Goal: Check status: Check status

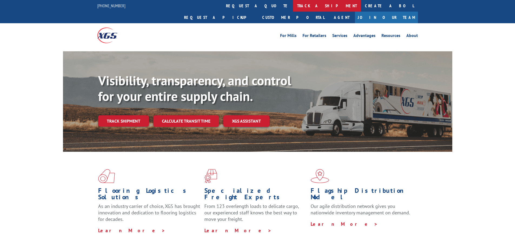
click at [293, 6] on link "track a shipment" at bounding box center [327, 6] width 68 height 12
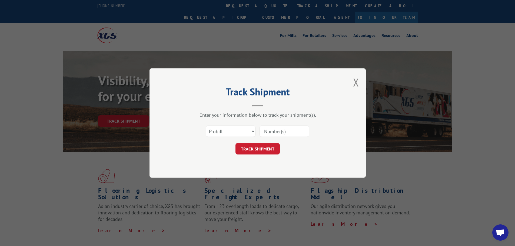
click at [279, 132] on input at bounding box center [284, 131] width 50 height 11
paste input "17517104"
type input "17517104"
click at [277, 153] on button "TRACK SHIPMENT" at bounding box center [257, 148] width 44 height 11
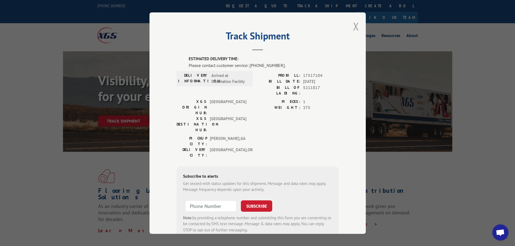
click at [354, 27] on button "Close modal" at bounding box center [356, 26] width 6 height 14
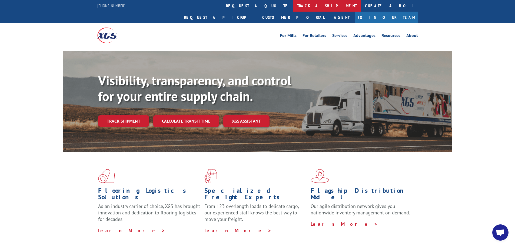
click at [293, 9] on link "track a shipment" at bounding box center [327, 6] width 68 height 12
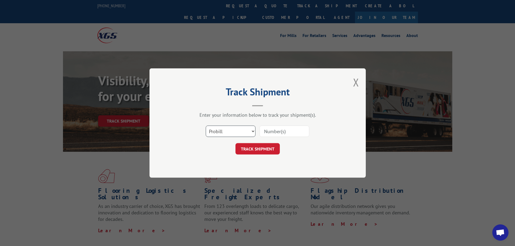
click at [245, 135] on select "Select category... Probill BOL PO" at bounding box center [231, 131] width 50 height 11
select select "bol"
click at [206, 126] on select "Select category... Probill BOL PO" at bounding box center [231, 131] width 50 height 11
click at [283, 130] on input at bounding box center [284, 131] width 50 height 11
paste input "5211817"
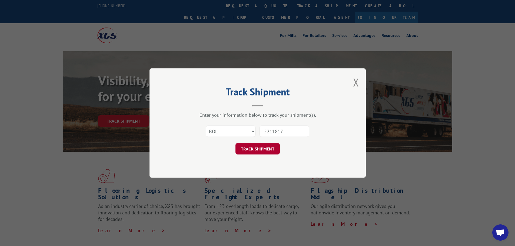
type input "5211817"
click at [265, 151] on button "TRACK SHIPMENT" at bounding box center [257, 148] width 44 height 11
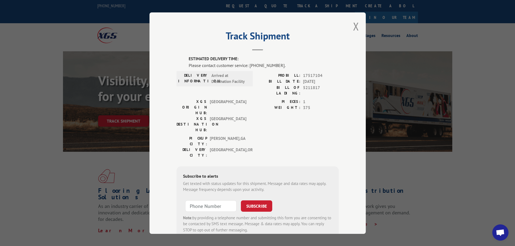
click at [358, 26] on div "Track Shipment ESTIMATED DELIVERY TIME: Please contact customer service: [PHONE…" at bounding box center [257, 123] width 216 height 222
click at [357, 25] on div "Track Shipment ESTIMATED DELIVERY TIME: Please contact customer service: [PHONE…" at bounding box center [257, 123] width 216 height 222
click at [347, 28] on div "Track Shipment ESTIMATED DELIVERY TIME: Please contact customer service: [PHONE…" at bounding box center [257, 123] width 216 height 222
click at [353, 26] on button "Close modal" at bounding box center [356, 26] width 6 height 14
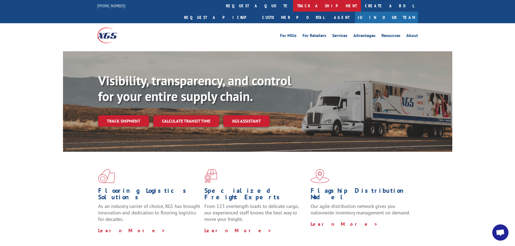
click at [293, 5] on link "track a shipment" at bounding box center [327, 6] width 68 height 12
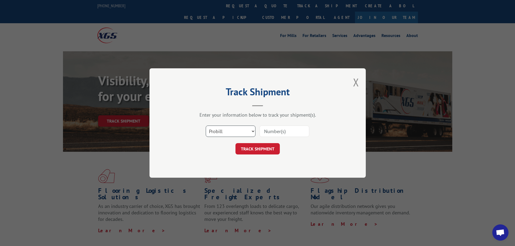
click at [233, 128] on select "Select category... Probill BOL PO" at bounding box center [231, 131] width 50 height 11
select select "po"
click at [206, 126] on select "Select category... Probill BOL PO" at bounding box center [231, 131] width 50 height 11
click at [269, 134] on input at bounding box center [284, 131] width 50 height 11
paste input "07526683"
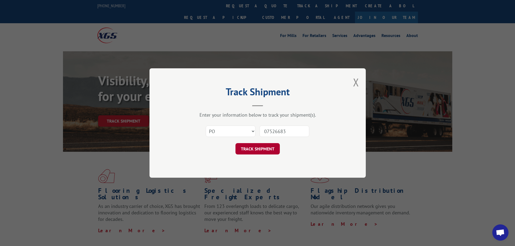
type input "07526683"
click at [259, 145] on button "TRACK SHIPMENT" at bounding box center [257, 148] width 44 height 11
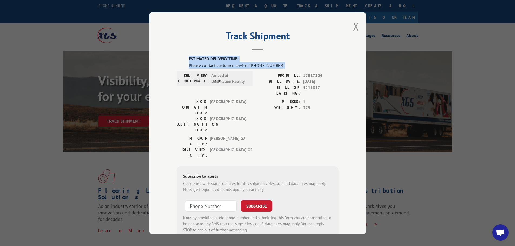
drag, startPoint x: 187, startPoint y: 58, endPoint x: 280, endPoint y: 63, distance: 93.4
click at [280, 63] on div "ESTIMATED DELIVERY TIME: Please contact customer service: [PHONE_NUMBER]." at bounding box center [264, 62] width 150 height 13
copy div "ESTIMATED DELIVERY TIME: Please contact customer service: [PHONE_NUMBER]."
click at [284, 133] on div "ESTIMATED DELIVERY TIME: Please contact customer service: [PHONE_NUMBER]. DELIV…" at bounding box center [258, 148] width 162 height 184
type input "+1 (___) ___-____"
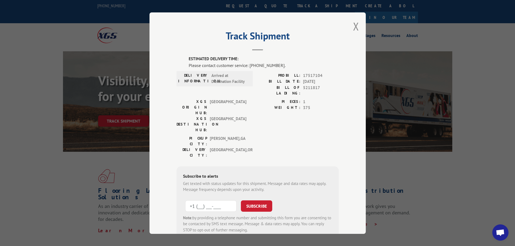
click at [213, 200] on input "+1 (___) ___-____" at bounding box center [210, 205] width 51 height 11
type input "+1 (___) ___-____"
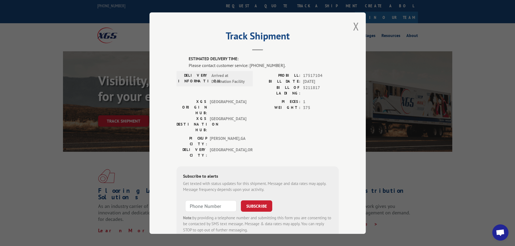
type input "+1 (___) ___-____"
